Goal: Information Seeking & Learning: Learn about a topic

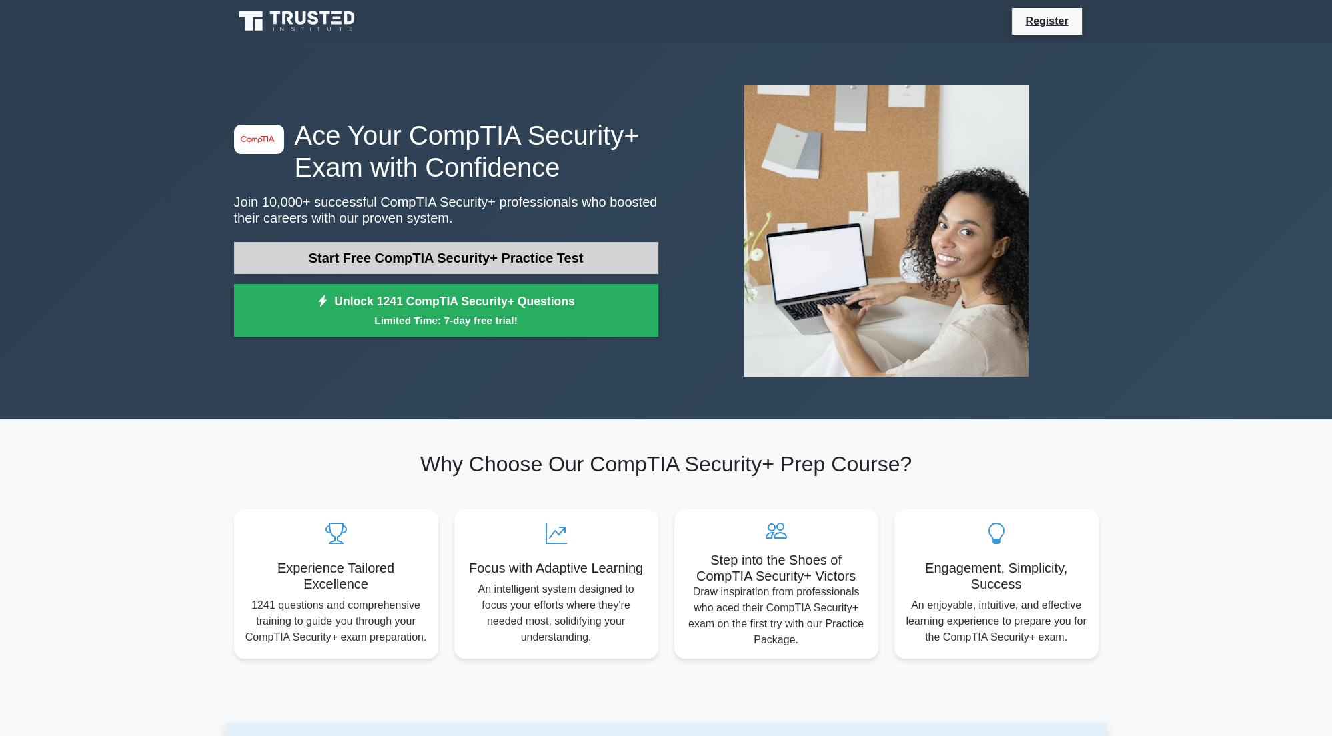
click at [411, 260] on link "Start Free CompTIA Security+ Practice Test" at bounding box center [446, 258] width 424 height 32
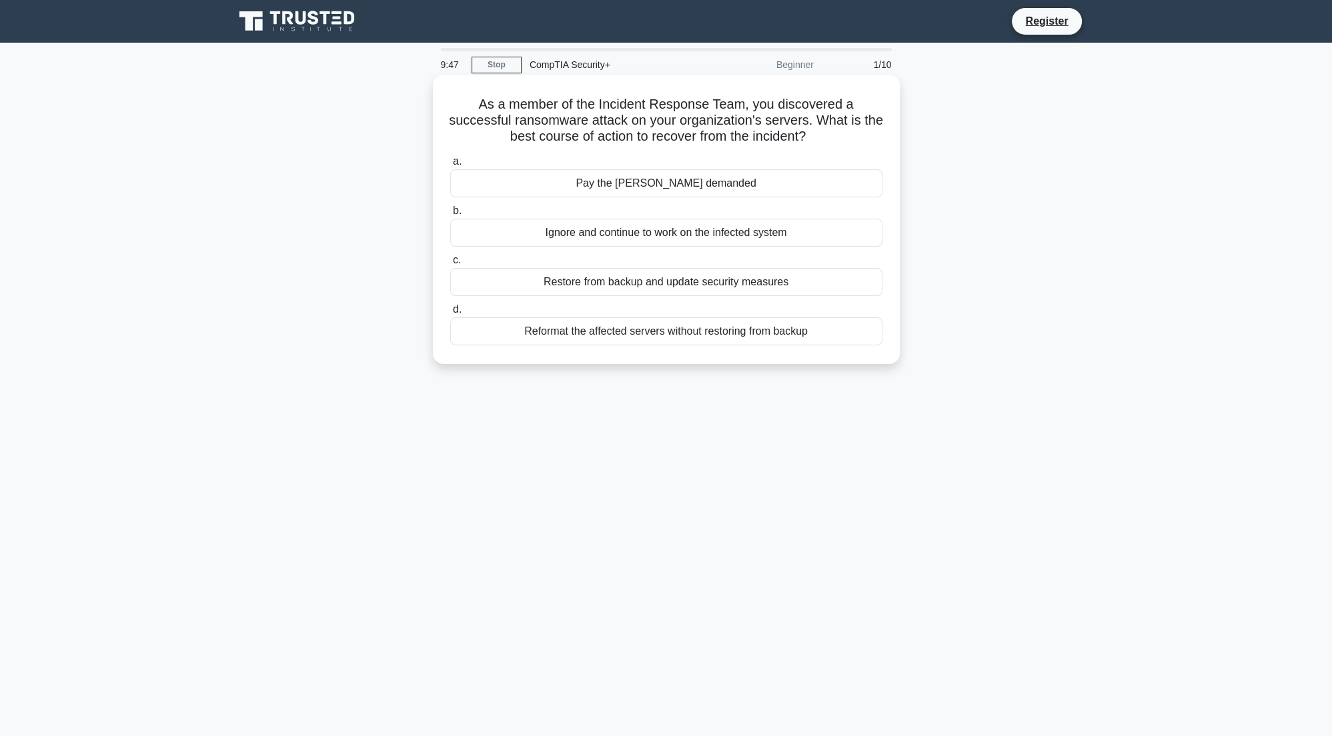
click at [664, 335] on div "Reformat the affected servers without restoring from backup" at bounding box center [666, 331] width 432 height 28
click at [450, 314] on input "d. Reformat the affected servers without restoring from backup" at bounding box center [450, 309] width 0 height 9
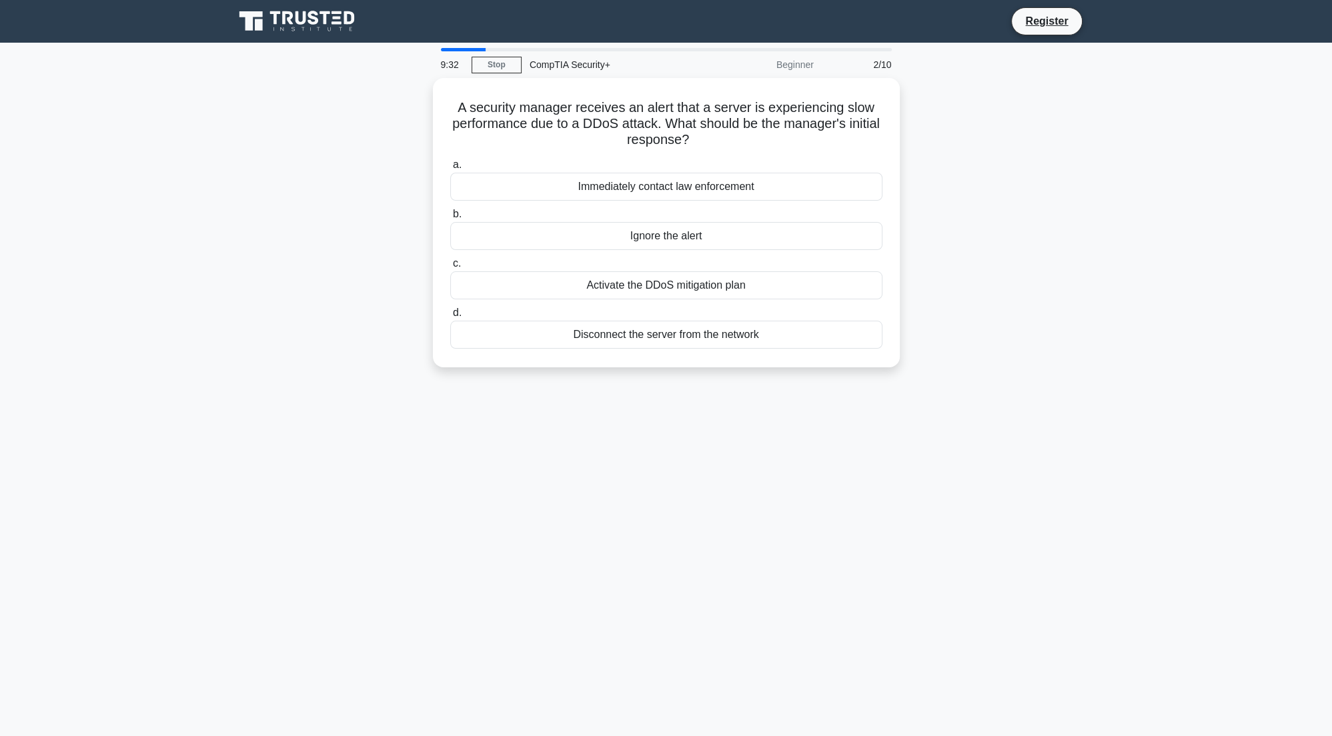
drag, startPoint x: 601, startPoint y: 289, endPoint x: 568, endPoint y: 447, distance: 160.7
click at [566, 452] on div "9:32 Stop CompTIA Security+ Beginner 2/10 A security manager receives an alert …" at bounding box center [666, 381] width 880 height 667
click at [580, 335] on div "Disconnect the server from the network" at bounding box center [666, 331] width 432 height 28
click at [450, 314] on input "d. Disconnect the server from the network" at bounding box center [450, 309] width 0 height 9
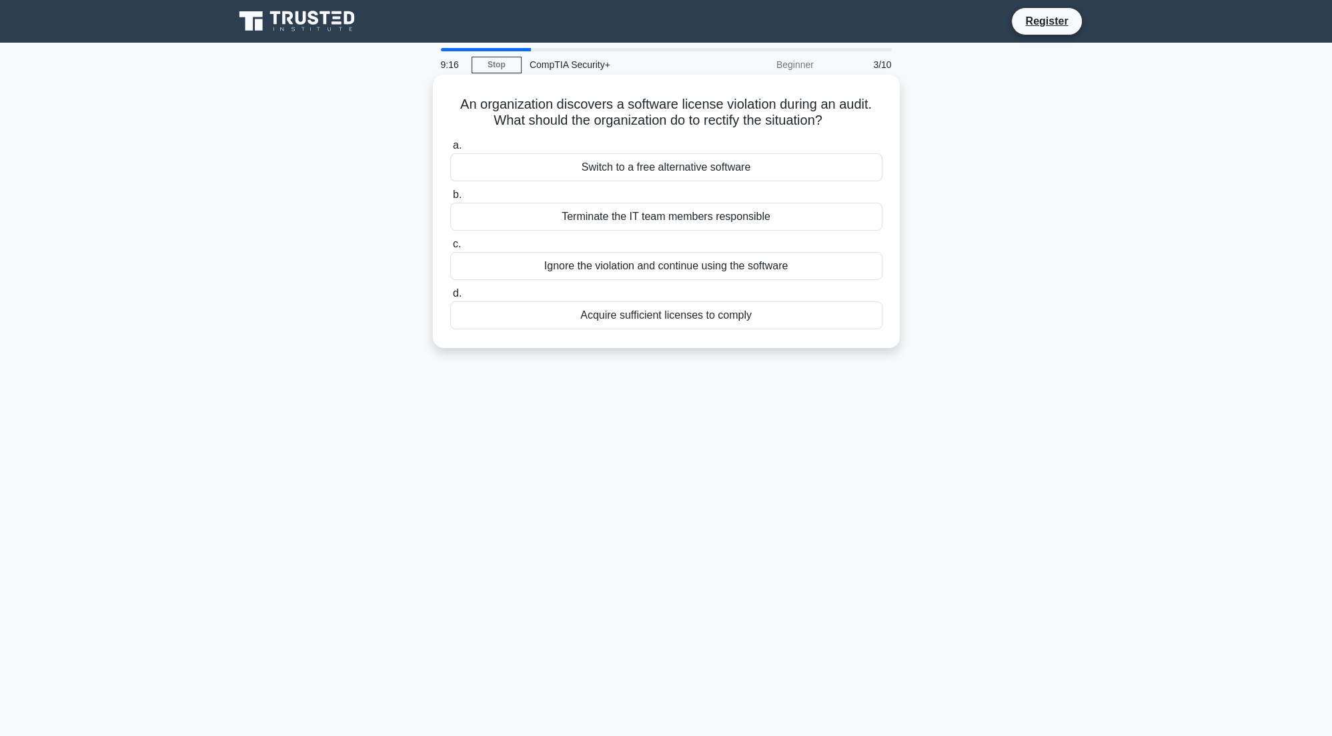
click at [599, 323] on div "Acquire sufficient licenses to comply" at bounding box center [666, 315] width 432 height 28
click at [450, 298] on input "d. Acquire sufficient licenses to comply" at bounding box center [450, 293] width 0 height 9
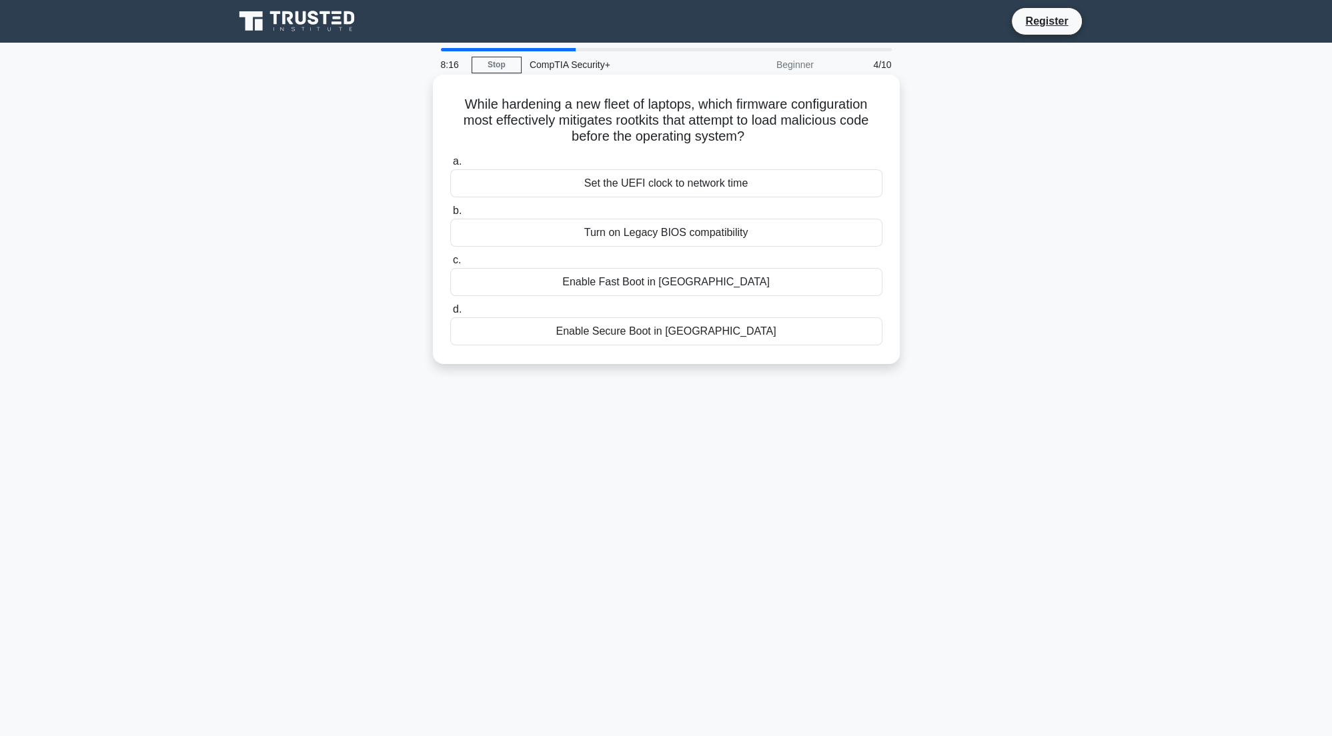
click at [698, 331] on div "Enable Secure Boot in UEFI" at bounding box center [666, 331] width 432 height 28
click at [450, 314] on input "d. Enable Secure Boot in UEFI" at bounding box center [450, 309] width 0 height 9
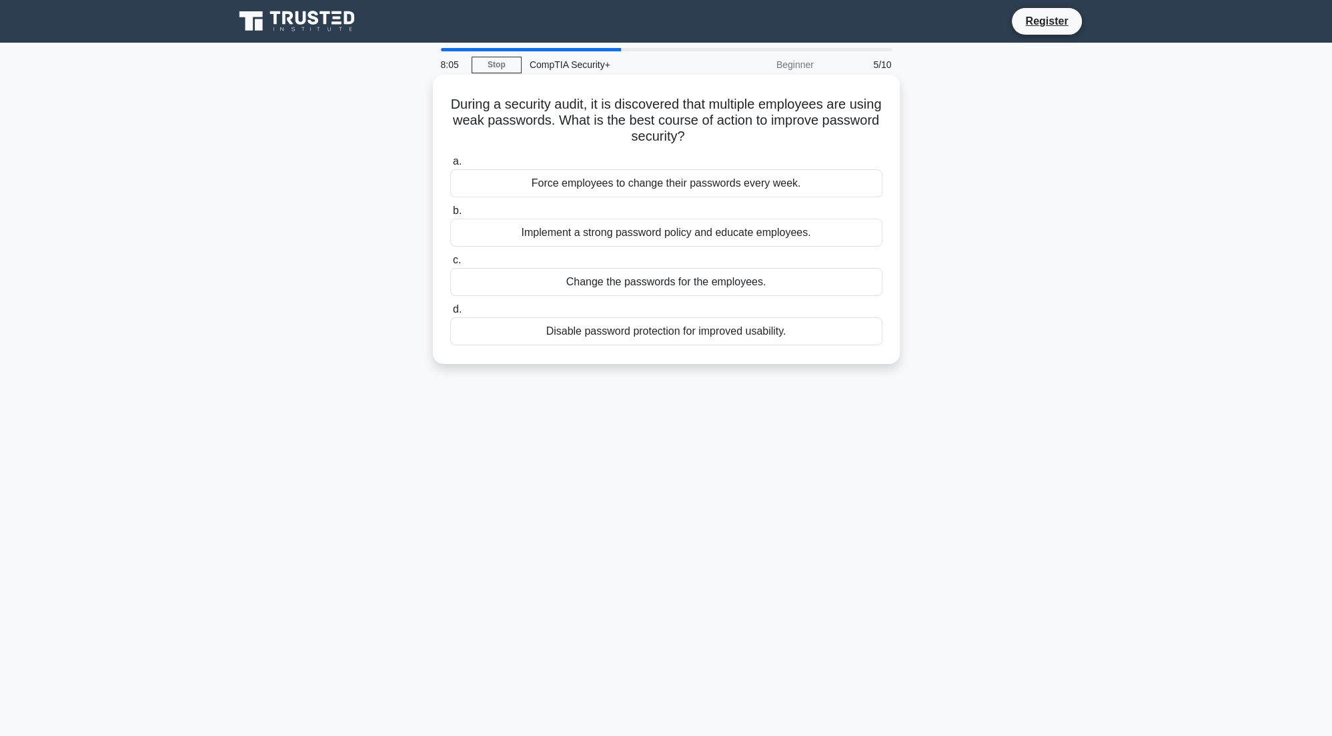
click at [647, 235] on div "Implement a strong password policy and educate employees." at bounding box center [666, 233] width 432 height 28
click at [450, 215] on input "b. Implement a strong password policy and educate employees." at bounding box center [450, 211] width 0 height 9
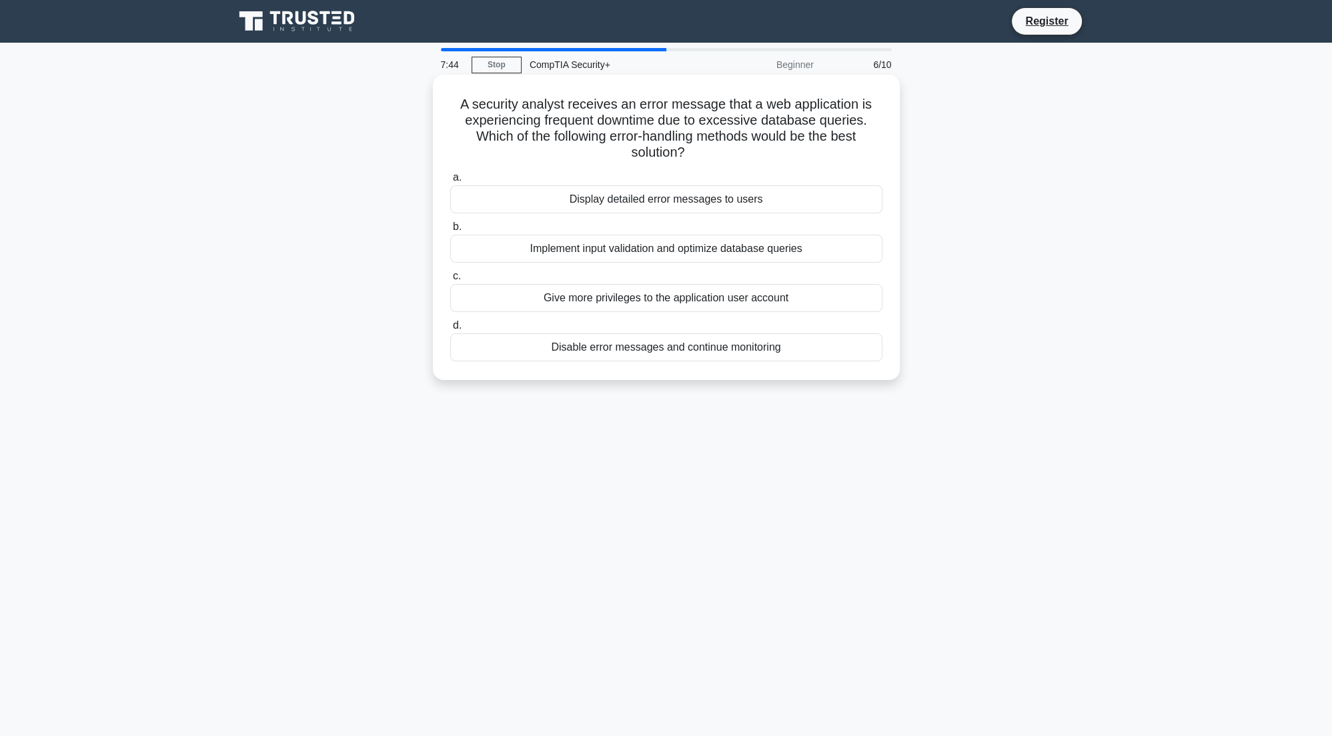
click at [631, 253] on div "Implement input validation and optimize database queries" at bounding box center [666, 249] width 432 height 28
click at [450, 231] on input "b. Implement input validation and optimize database queries" at bounding box center [450, 227] width 0 height 9
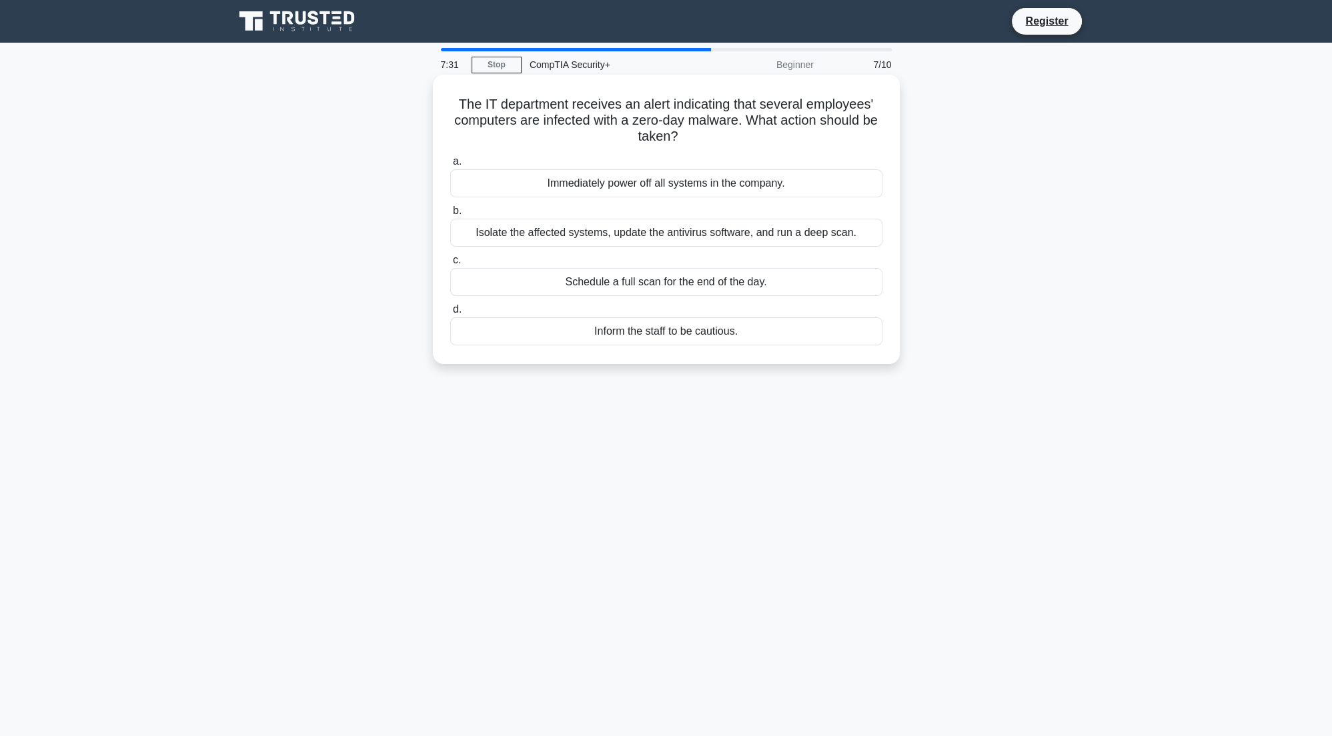
click at [641, 237] on div "Isolate the affected systems, update the antivirus software, and run a deep sca…" at bounding box center [666, 233] width 432 height 28
click at [450, 215] on input "b. Isolate the affected systems, update the antivirus software, and run a deep …" at bounding box center [450, 211] width 0 height 9
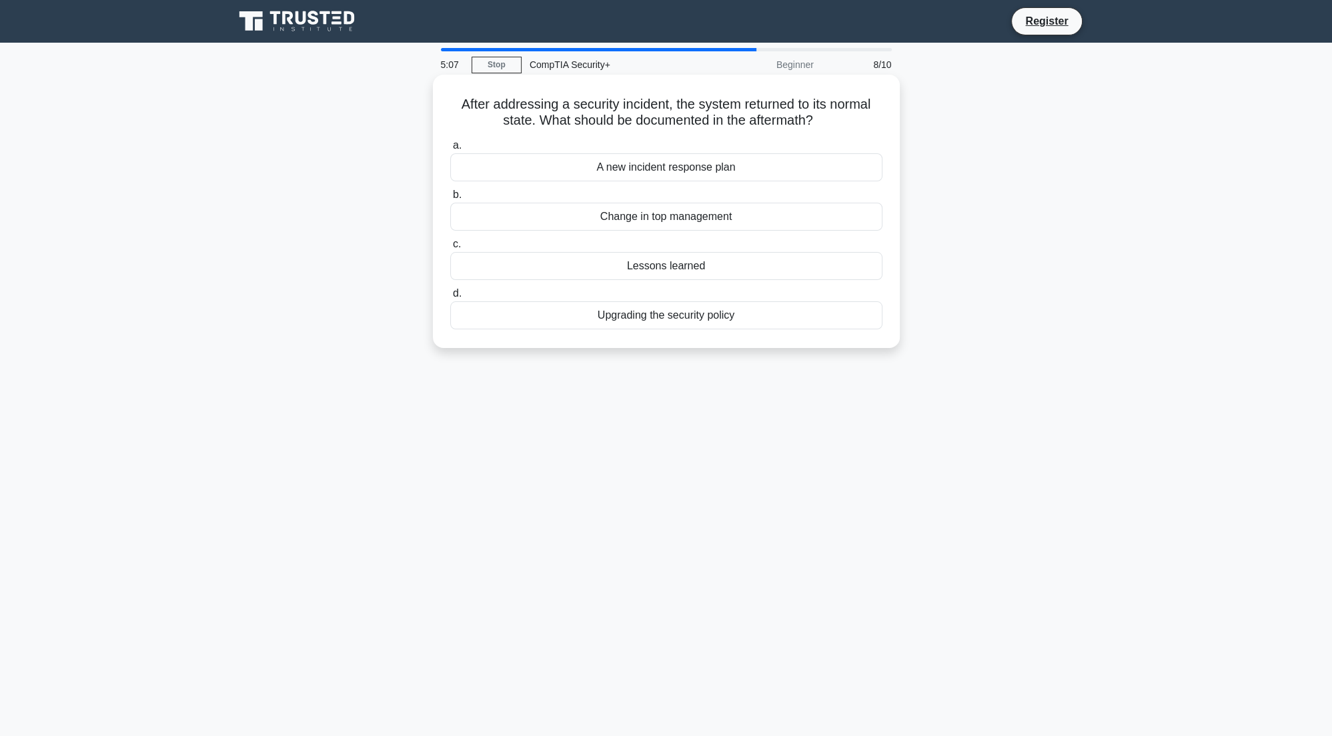
click at [748, 172] on div "A new incident response plan" at bounding box center [666, 167] width 432 height 28
click at [450, 150] on input "a. A new incident response plan" at bounding box center [450, 145] width 0 height 9
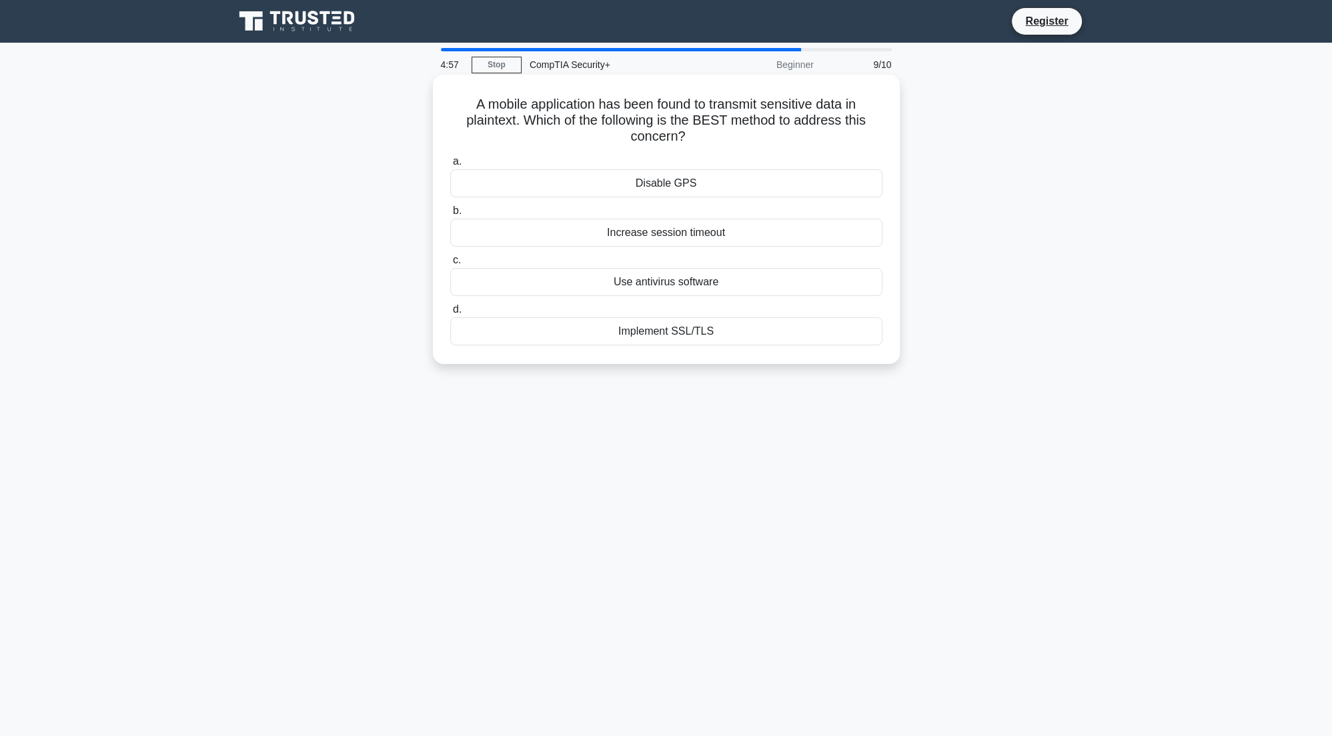
click at [729, 330] on div "Implement SSL/TLS" at bounding box center [666, 331] width 432 height 28
click at [450, 314] on input "d. Implement SSL/TLS" at bounding box center [450, 309] width 0 height 9
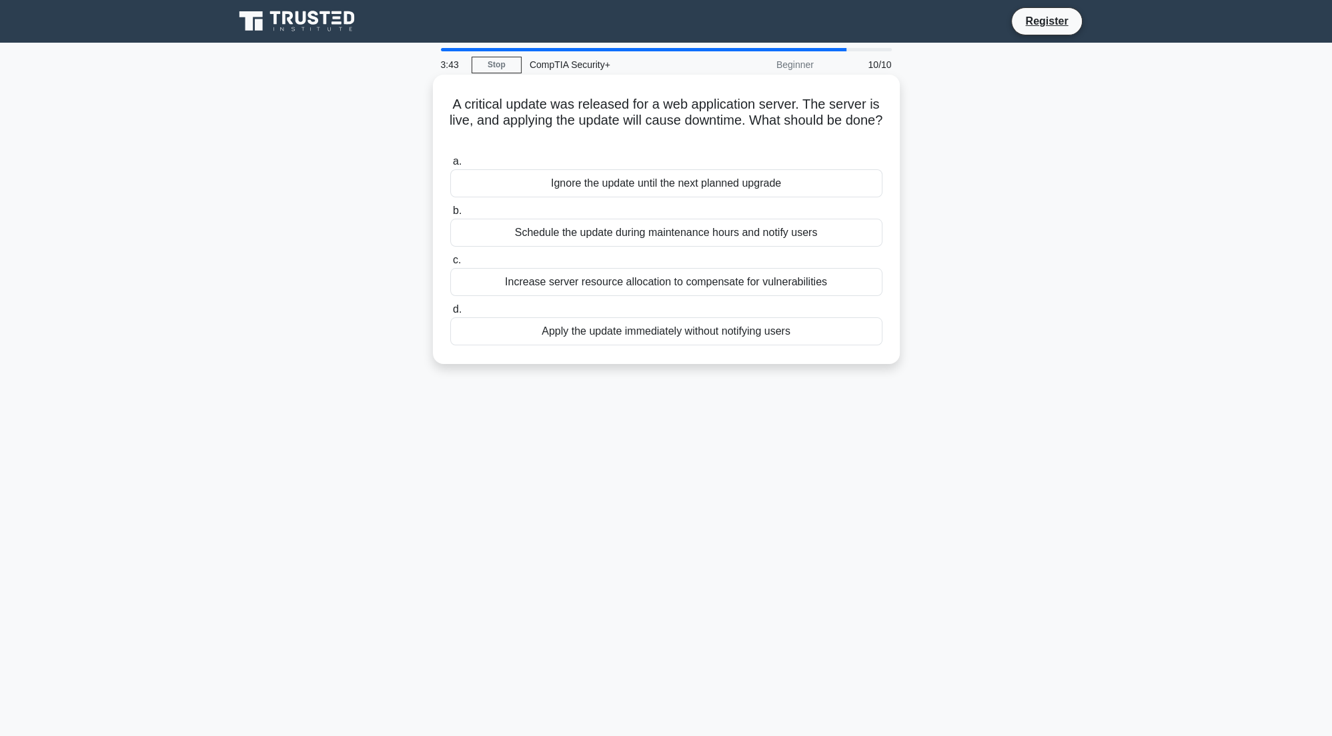
click at [666, 239] on div "Schedule the update during maintenance hours and notify users" at bounding box center [666, 233] width 432 height 28
click at [450, 215] on input "b. Schedule the update during maintenance hours and notify users" at bounding box center [450, 211] width 0 height 9
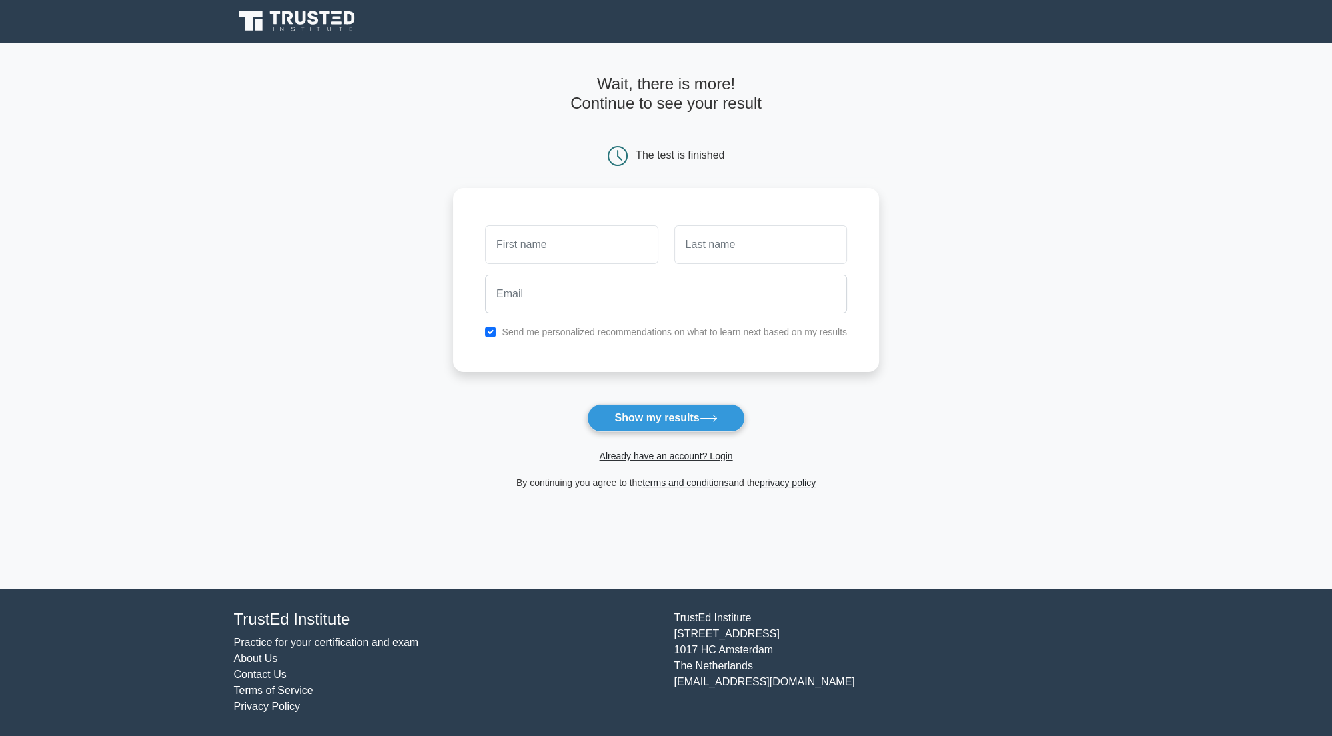
click at [704, 403] on form "Wait, there is more! Continue to see your result The test is finished and the" at bounding box center [666, 283] width 426 height 416
click at [585, 233] on input "text" at bounding box center [571, 241] width 173 height 39
type input "[PERSON_NAME]"
type input "campbell"
click at [509, 253] on input "beth" at bounding box center [571, 241] width 173 height 39
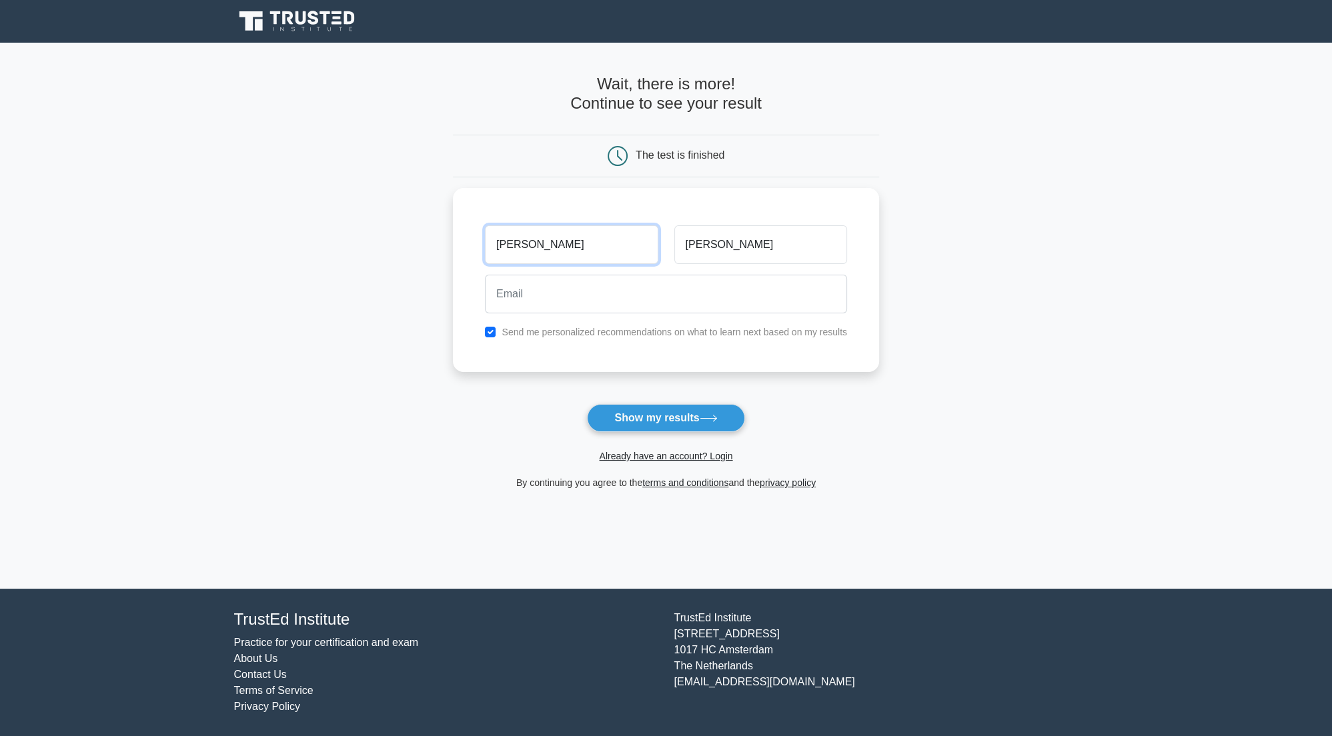
drag, startPoint x: 524, startPoint y: 249, endPoint x: 233, endPoint y: 202, distance: 294.5
click at [485, 225] on input "beth" at bounding box center [571, 244] width 173 height 39
type input "Abby"
type input "Harlowe"
type input "abbyharlowe"
